Goal: Task Accomplishment & Management: Complete application form

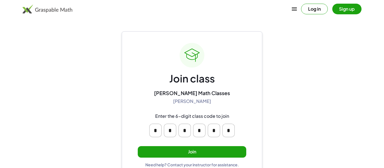
click at [209, 154] on button "Join" at bounding box center [192, 152] width 109 height 12
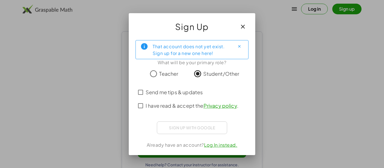
click at [243, 30] on icon "button" at bounding box center [242, 26] width 7 height 7
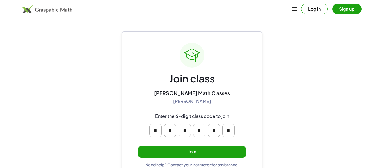
scroll to position [11, 0]
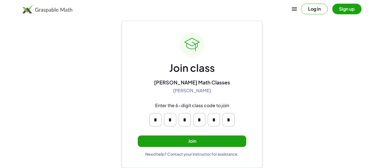
click at [221, 137] on button "Join" at bounding box center [192, 142] width 109 height 12
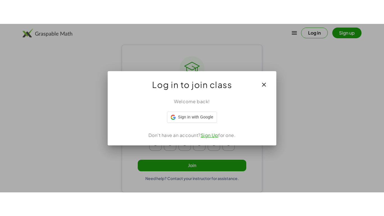
scroll to position [0, 0]
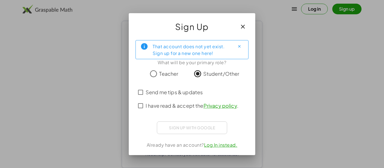
click at [192, 125] on div "Sign up with Google Sign in with Google Sign in with Google. Opens in new tab" at bounding box center [192, 128] width 70 height 13
click at [195, 130] on div "Sign up with Google Sign in with Google Sign in with Google. Opens in new tab" at bounding box center [192, 128] width 70 height 13
click at [241, 38] on div "That account does not yet exist. Sign up for a new one here! What will be your …" at bounding box center [192, 96] width 126 height 120
click at [241, 44] on button "Close" at bounding box center [239, 46] width 9 height 9
